Goal: Find specific page/section: Find specific page/section

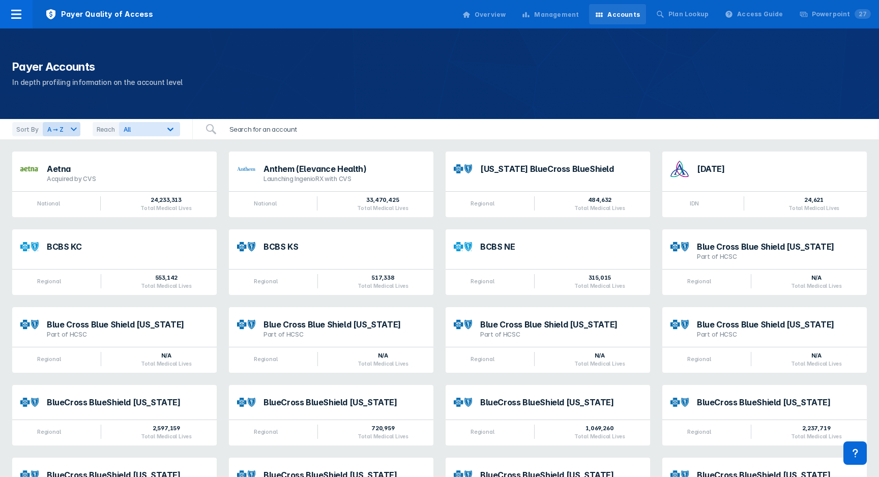
click at [258, 128] on input "search" at bounding box center [280, 129] width 115 height 20
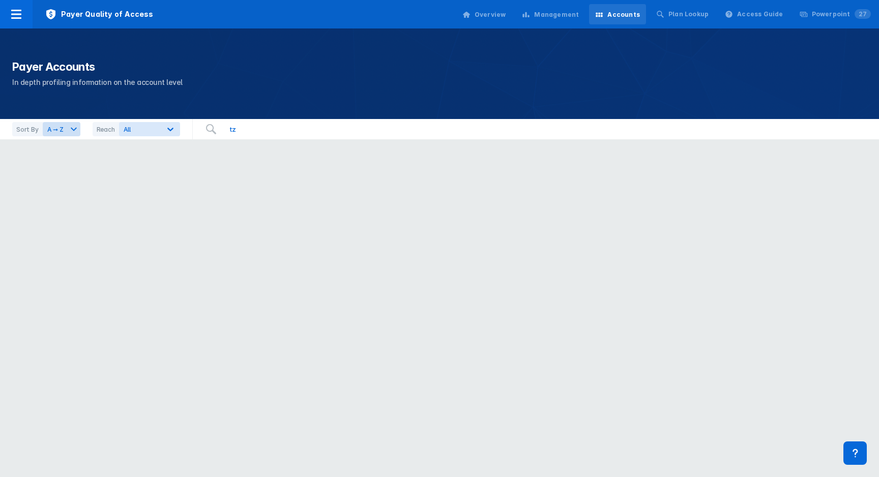
type input "t"
type input "sano"
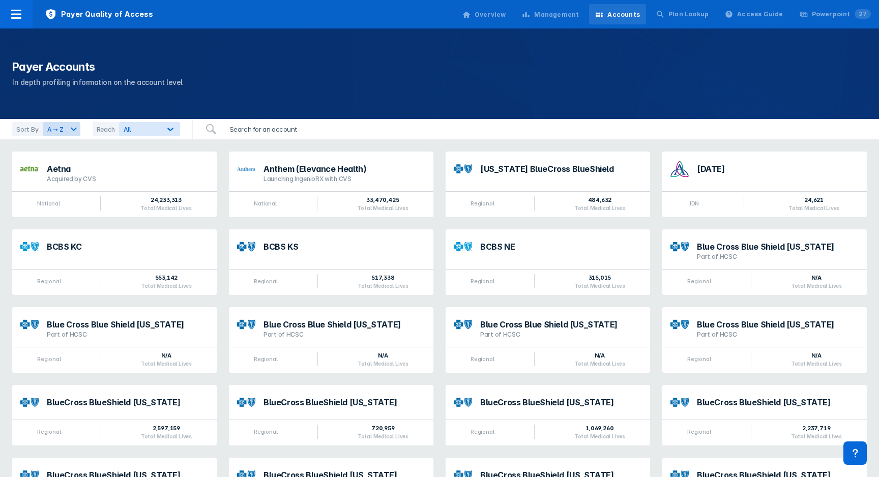
click at [283, 131] on input "search" at bounding box center [280, 129] width 115 height 20
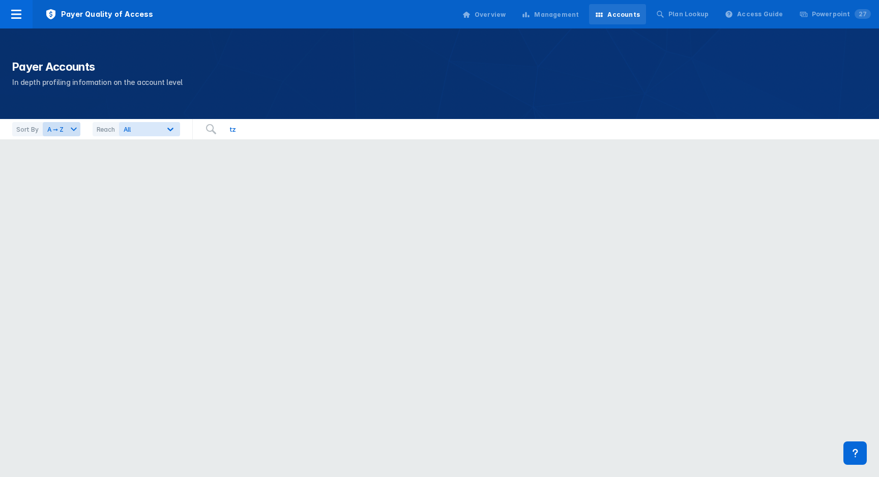
type input "t"
type input "sanofi"
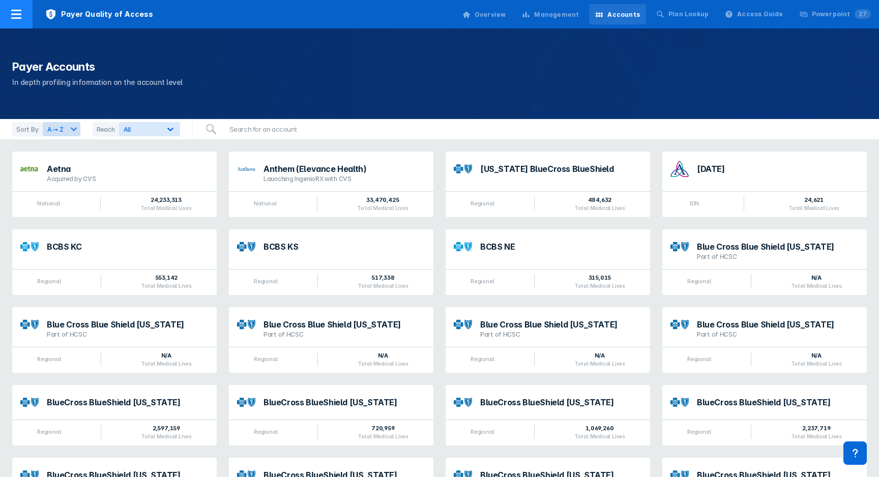
click at [5, 16] on div at bounding box center [16, 14] width 33 height 28
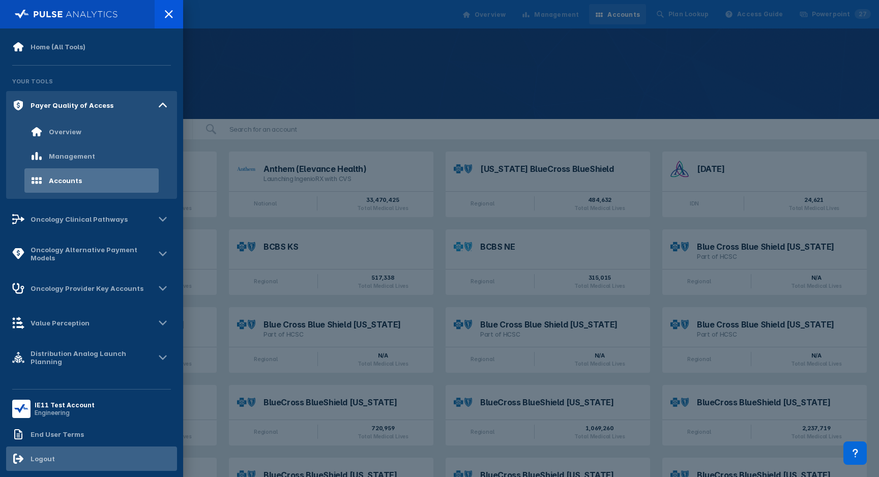
click at [45, 460] on div "Logout" at bounding box center [43, 459] width 24 height 8
